Goal: Transaction & Acquisition: Subscribe to service/newsletter

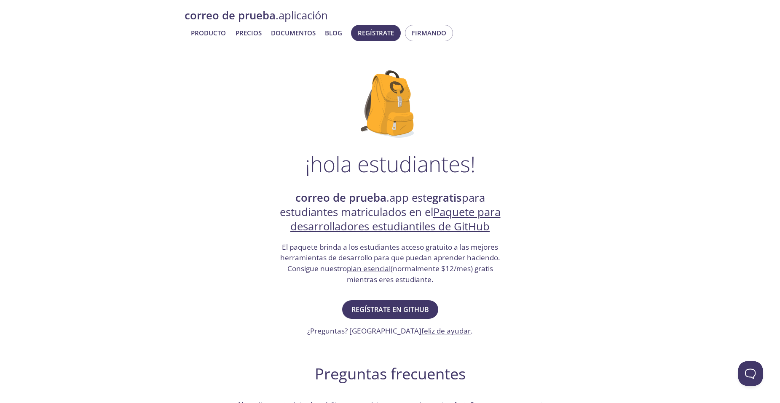
click at [702, 83] on div "correo de prueba .aplicación Producto Precios Documentos Blog Regístrate Firman…" at bounding box center [390, 396] width 780 height 776
click at [391, 309] on span "Regístrate en GitHub" at bounding box center [391, 310] width 78 height 12
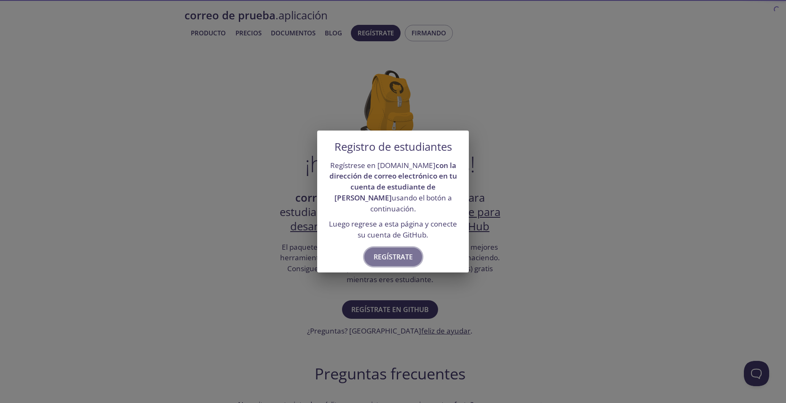
click at [396, 248] on button "Regístrate" at bounding box center [394, 257] width 58 height 19
click at [550, 305] on div "Registro de estudiantes Regístrese en testmail.app con la dirección de correo e…" at bounding box center [393, 201] width 786 height 403
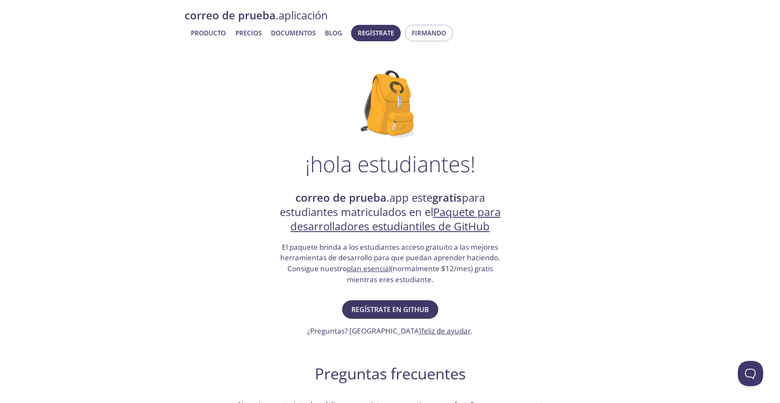
click at [449, 217] on link "Paquete para desarrolladores estudiantiles de GitHub" at bounding box center [395, 219] width 210 height 29
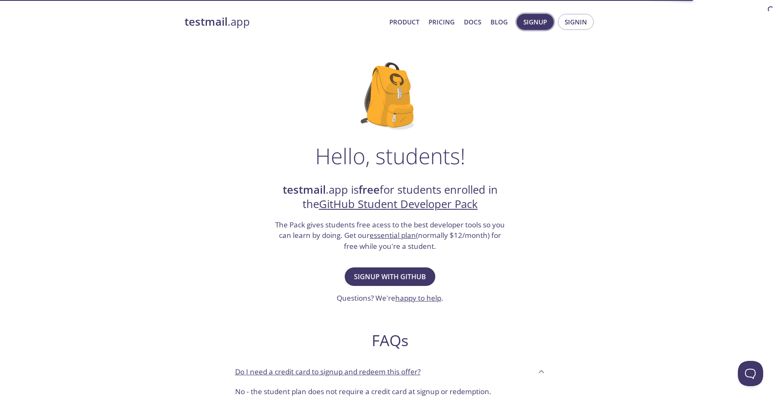
click at [534, 22] on span "Signup" at bounding box center [535, 21] width 24 height 11
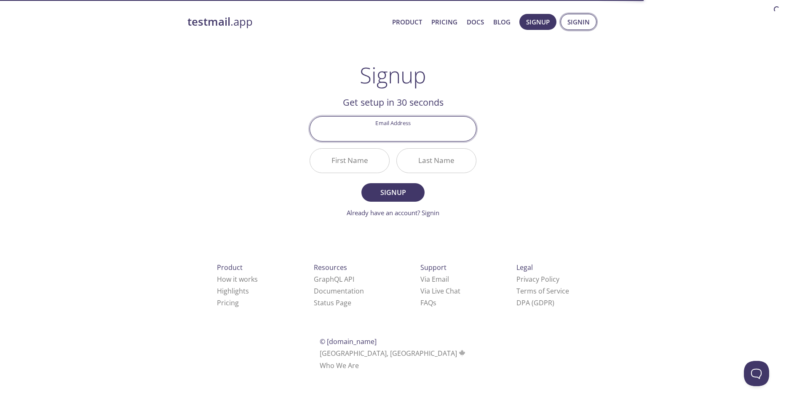
click at [591, 24] on button "Signin" at bounding box center [579, 22] width 36 height 16
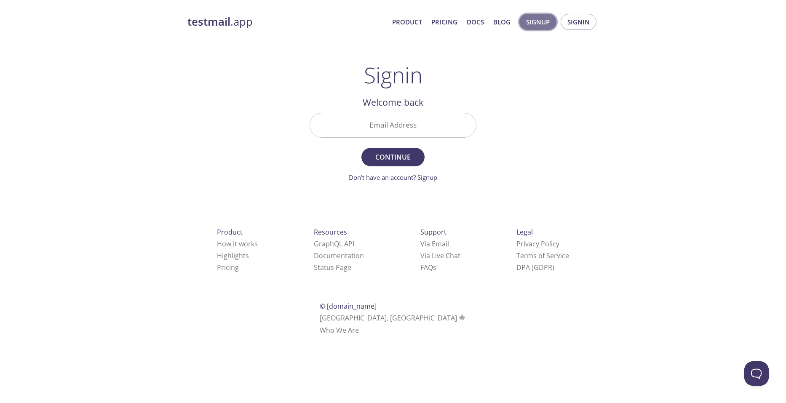
click at [543, 21] on span "Signup" at bounding box center [538, 21] width 24 height 11
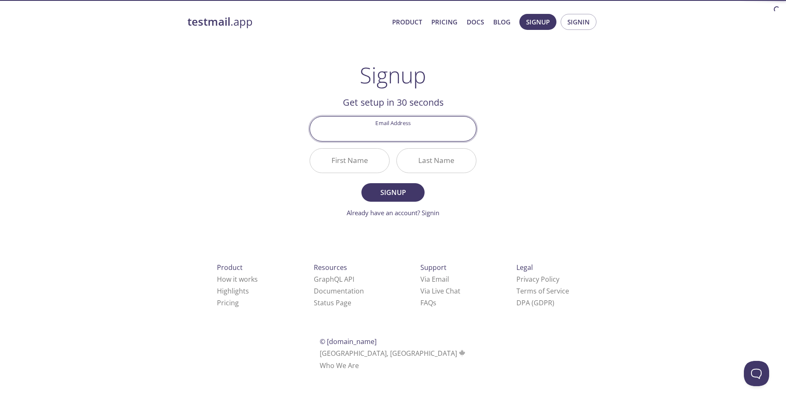
click at [392, 134] on input "Email Address" at bounding box center [393, 129] width 166 height 24
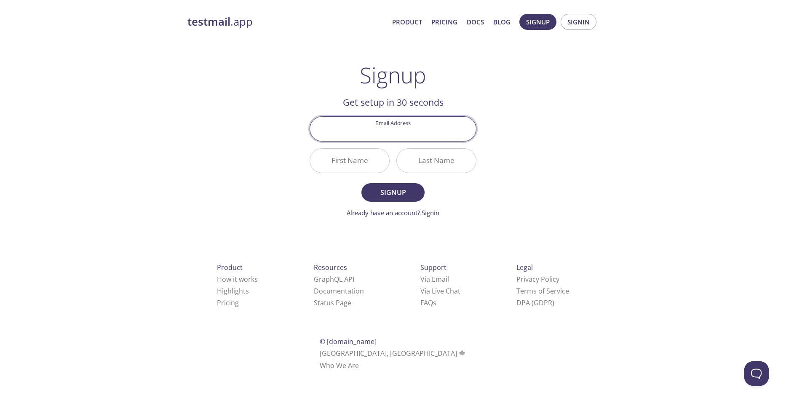
type input "[EMAIL_ADDRESS][DOMAIN_NAME]"
click at [352, 169] on input "First Name" at bounding box center [349, 161] width 79 height 24
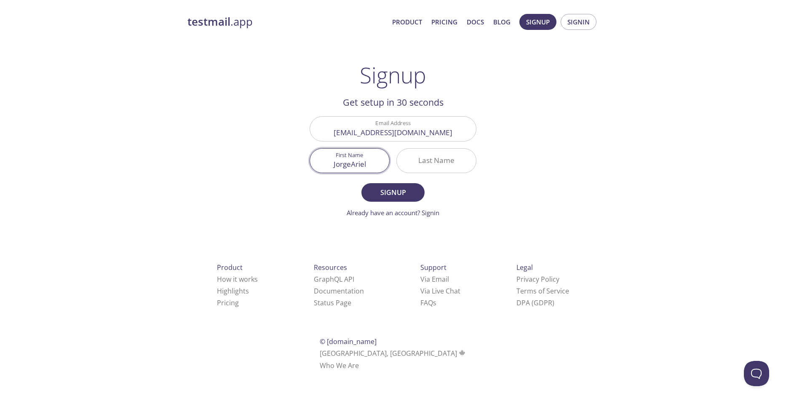
click at [349, 164] on input "JorgeAriel" at bounding box center [349, 161] width 79 height 24
type input "[PERSON_NAME]"
click at [428, 162] on input "Last Name" at bounding box center [436, 161] width 79 height 24
click at [440, 170] on input "MontielCalva" at bounding box center [436, 161] width 79 height 24
type input "[PERSON_NAME]"
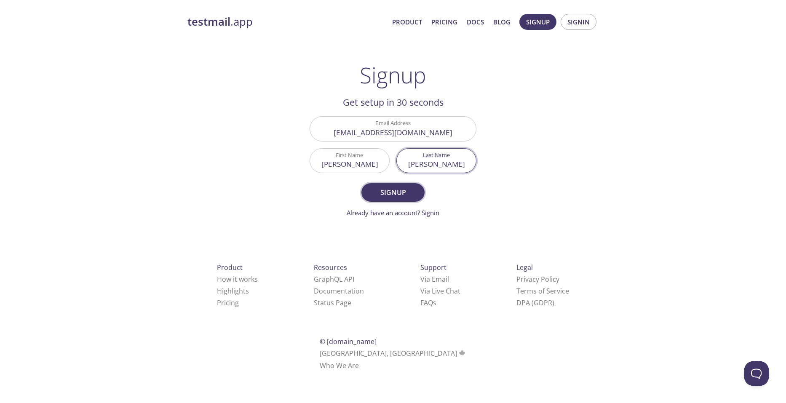
click at [383, 198] on span "Signup" at bounding box center [393, 193] width 45 height 12
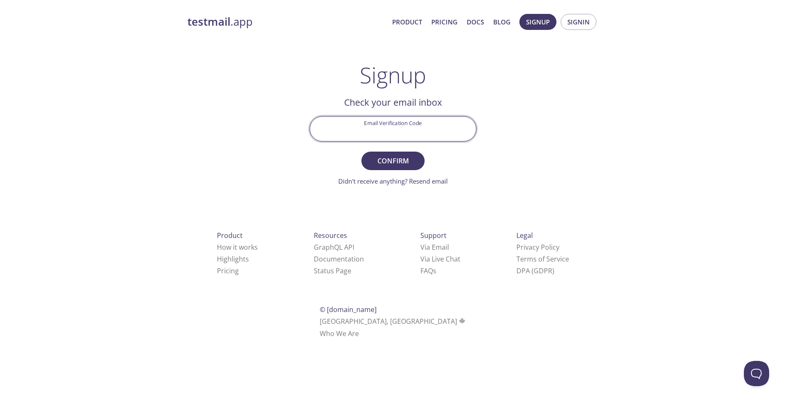
click at [403, 130] on input "Email Verification Code" at bounding box center [393, 129] width 166 height 24
type input "R892WTF"
click at [410, 157] on span "Confirm" at bounding box center [393, 161] width 45 height 12
